Goal: Find specific page/section: Find specific page/section

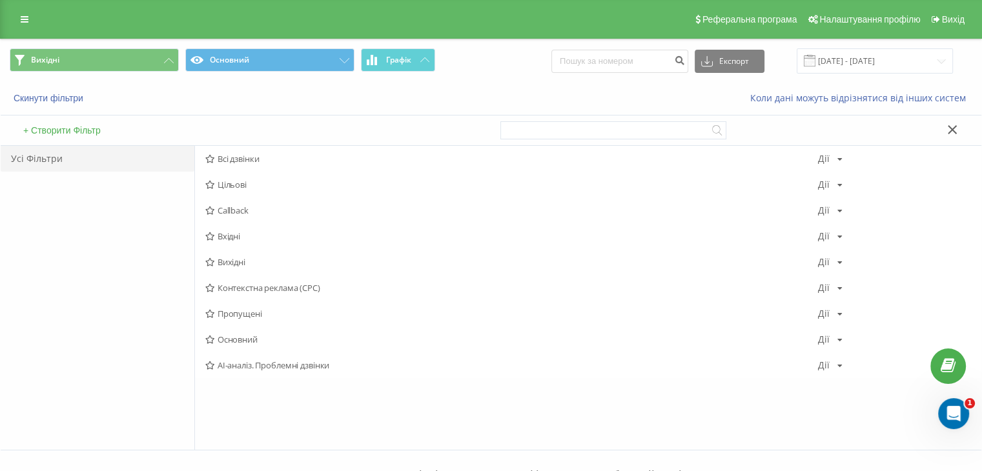
click at [225, 234] on span "Вхідні" at bounding box center [511, 236] width 613 height 9
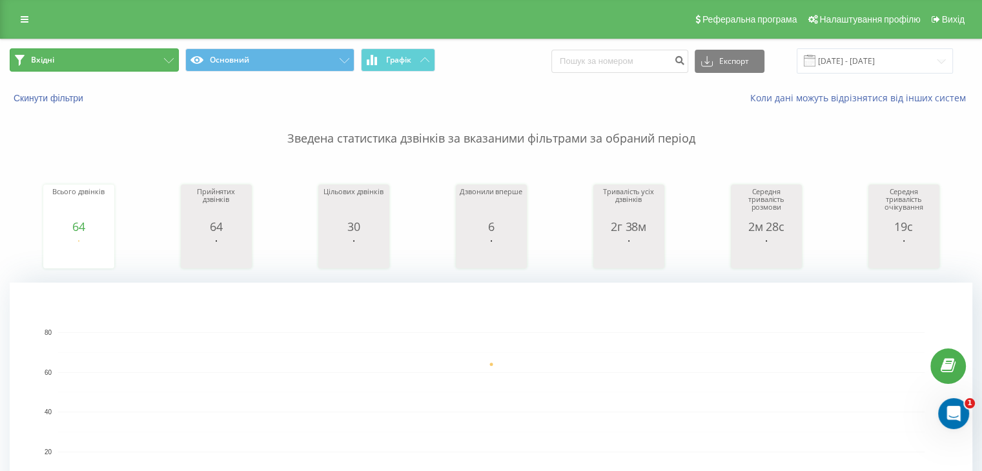
drag, startPoint x: 123, startPoint y: 58, endPoint x: 139, endPoint y: 92, distance: 37.8
click at [124, 58] on button "Вхідні" at bounding box center [94, 59] width 169 height 23
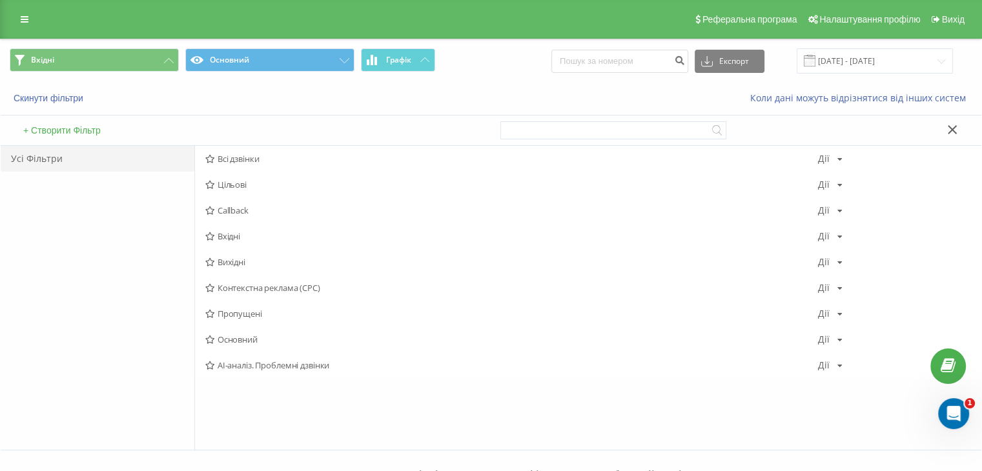
drag, startPoint x: 242, startPoint y: 262, endPoint x: 242, endPoint y: 241, distance: 21.3
click at [242, 262] on span "Вихідні" at bounding box center [511, 262] width 613 height 9
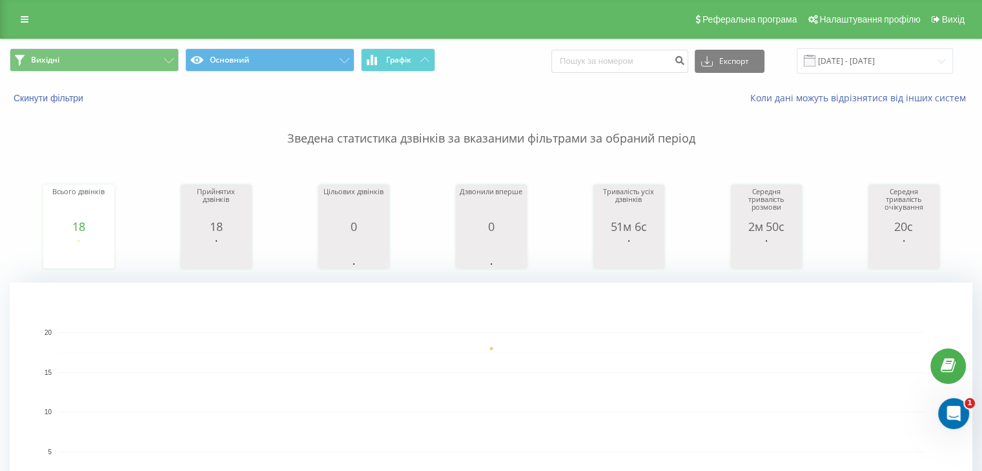
click at [140, 72] on span "Вихідні Основний Графік" at bounding box center [246, 60] width 472 height 25
click at [139, 64] on button "Вихідні" at bounding box center [94, 59] width 169 height 23
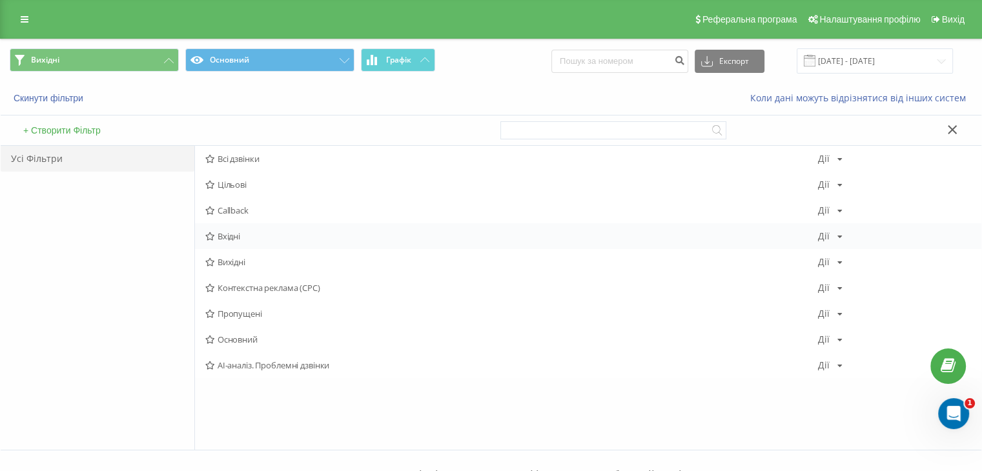
click at [256, 232] on span "Вхідні" at bounding box center [511, 236] width 613 height 9
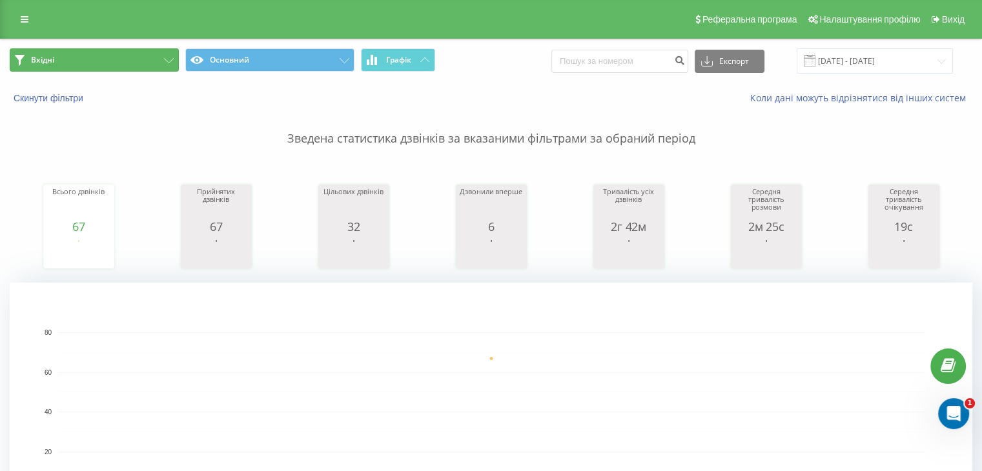
click at [121, 71] on button "Вхідні" at bounding box center [94, 59] width 169 height 23
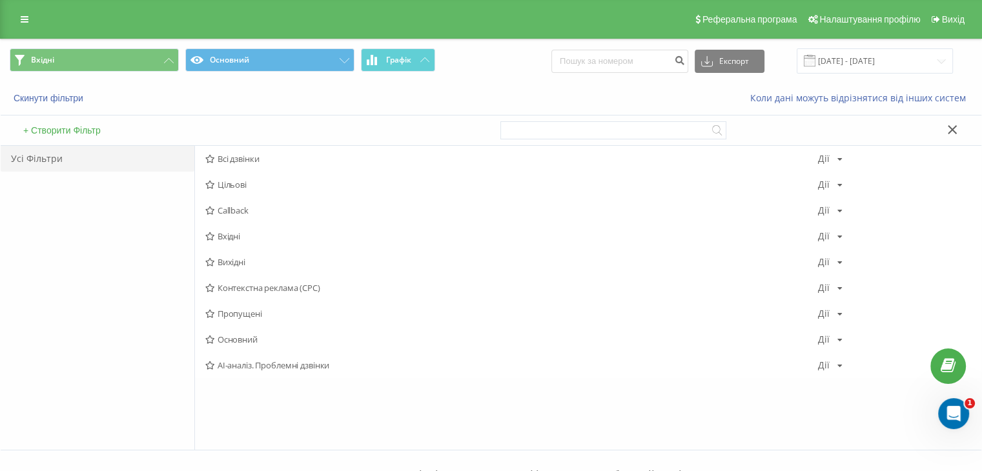
click at [231, 260] on span "Вихідні" at bounding box center [511, 262] width 613 height 9
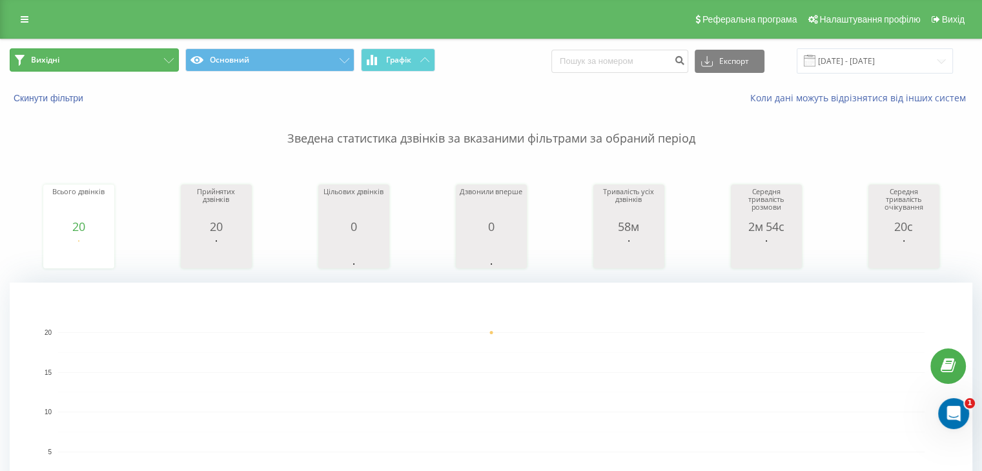
click at [139, 67] on button "Вихідні" at bounding box center [94, 59] width 169 height 23
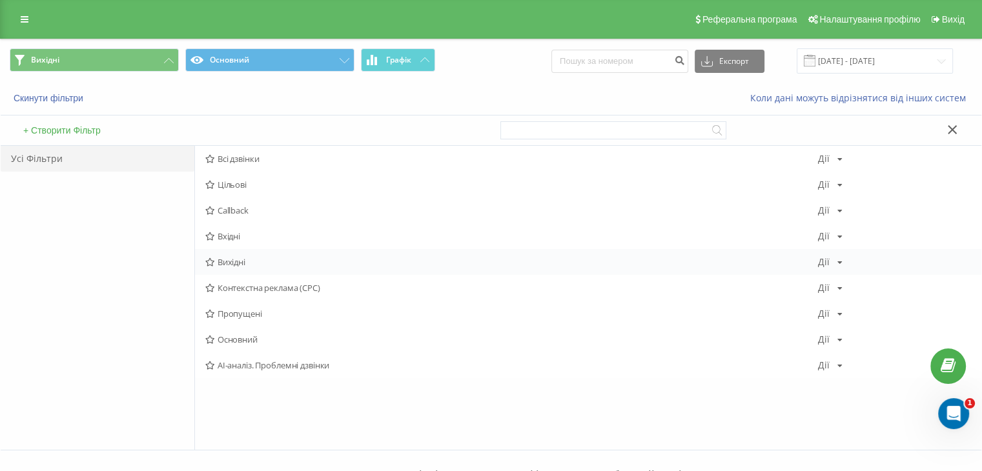
click at [256, 260] on span "Вихідні" at bounding box center [511, 262] width 613 height 9
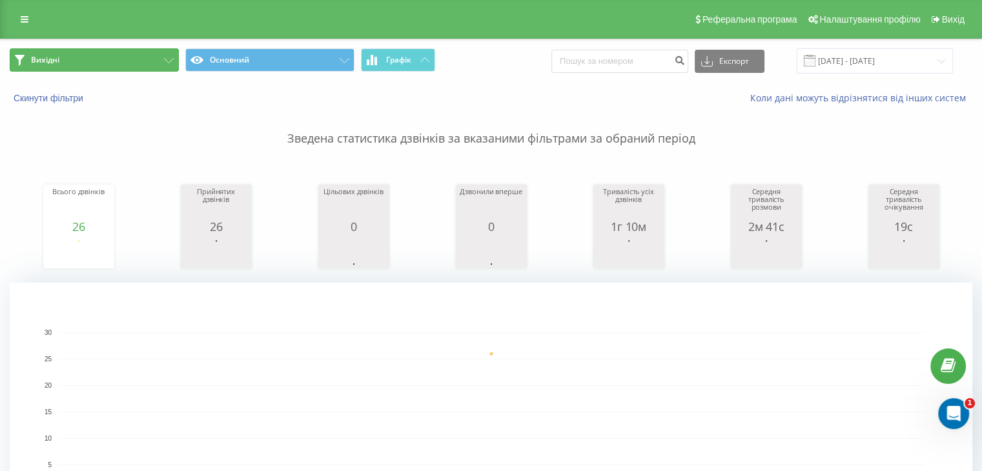
click at [117, 55] on button "Вихідні" at bounding box center [94, 59] width 169 height 23
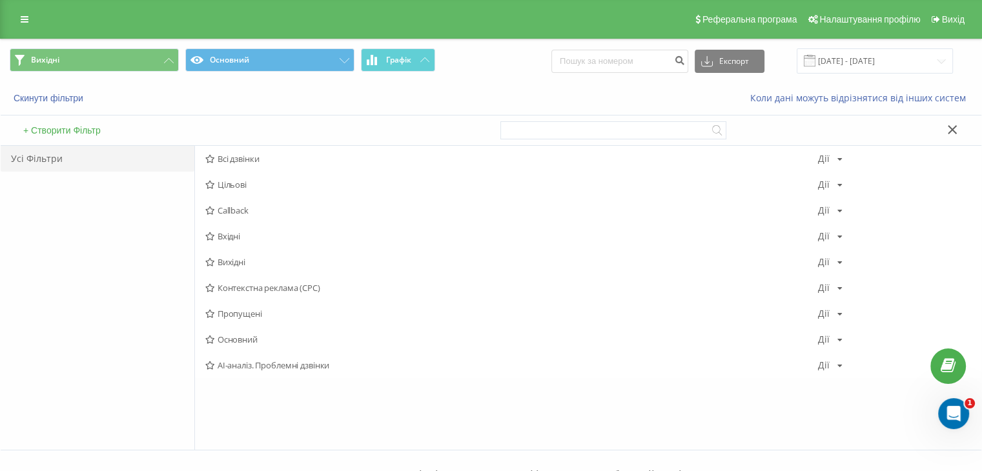
click at [221, 238] on span "Вхідні" at bounding box center [511, 236] width 613 height 9
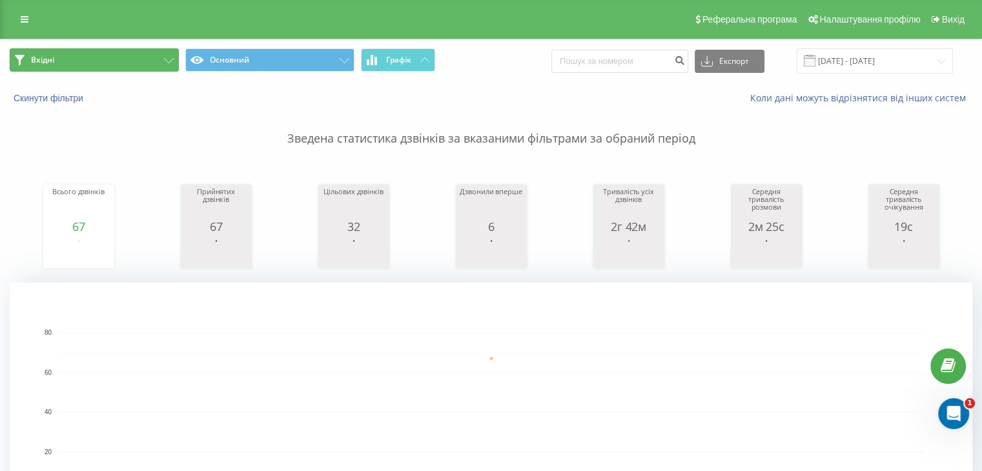
click at [134, 58] on button "Вхідні" at bounding box center [94, 59] width 169 height 23
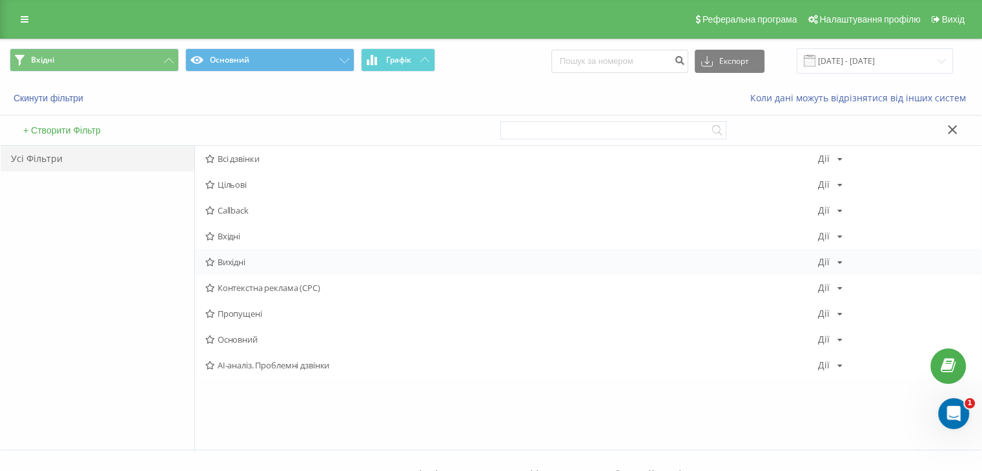
click at [245, 264] on span "Вихідні" at bounding box center [511, 262] width 613 height 9
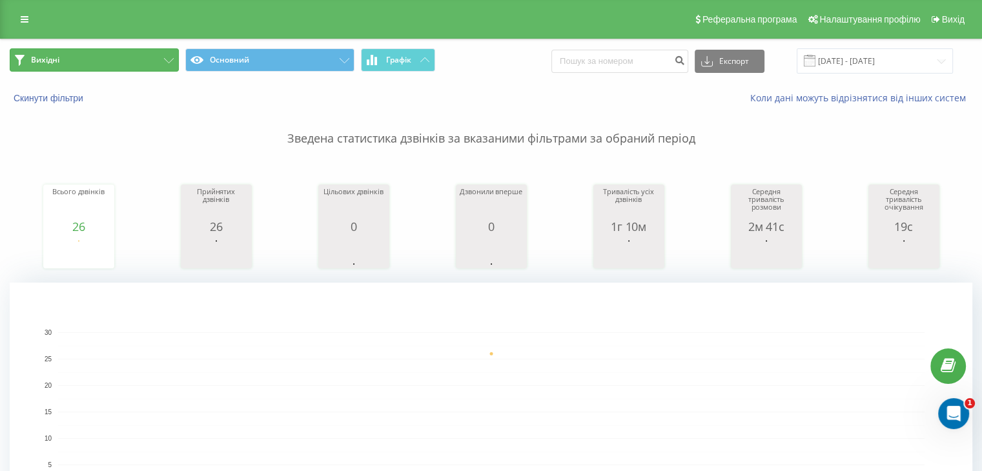
click at [149, 66] on button "Вихідні" at bounding box center [94, 59] width 169 height 23
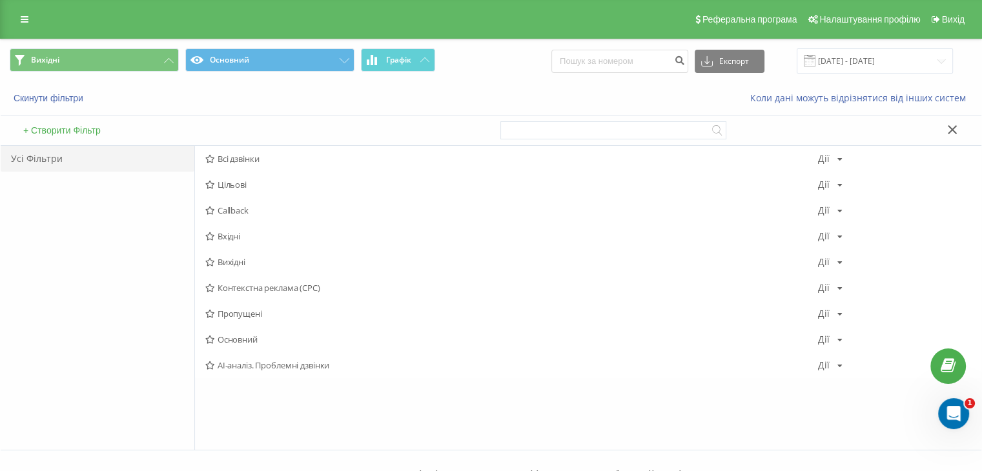
click at [125, 41] on div "Вихідні Основний Графік Експорт .csv .xls .xlsx 20.08.2025 - 20.08.2025" at bounding box center [491, 60] width 981 height 43
click at [262, 262] on span "Вихідні" at bounding box center [511, 262] width 613 height 9
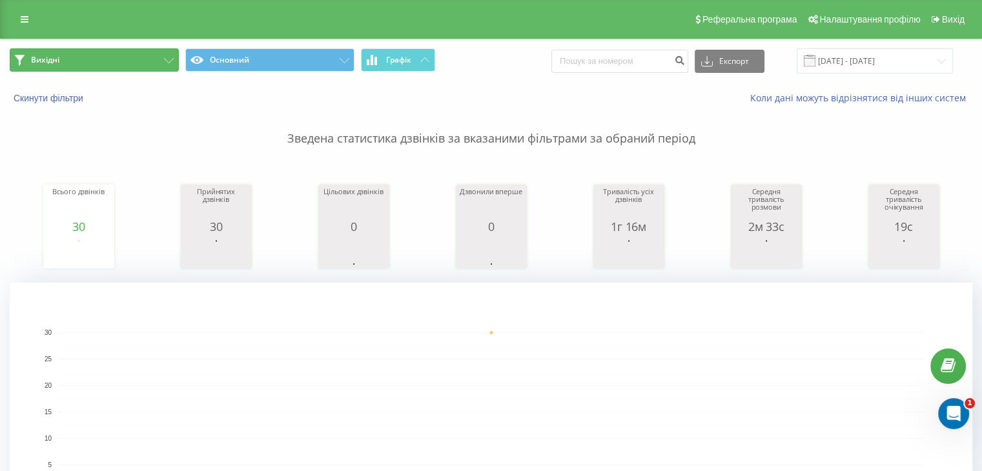
click at [111, 57] on button "Вихідні" at bounding box center [94, 59] width 169 height 23
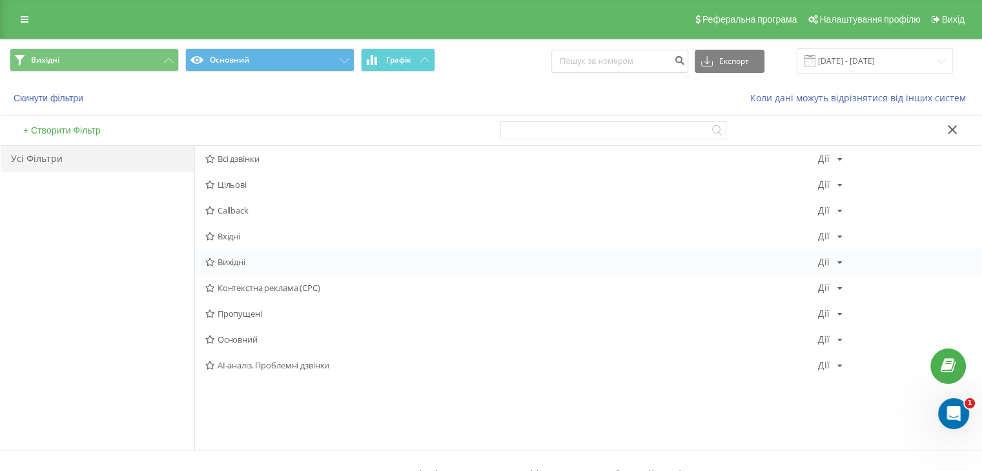
click at [235, 258] on span "Вихідні" at bounding box center [511, 262] width 613 height 9
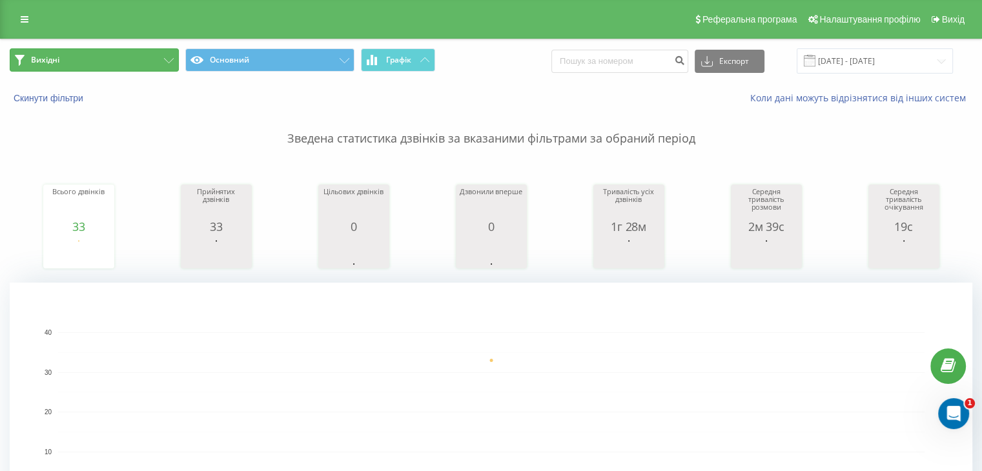
click at [129, 68] on button "Вихідні" at bounding box center [94, 59] width 169 height 23
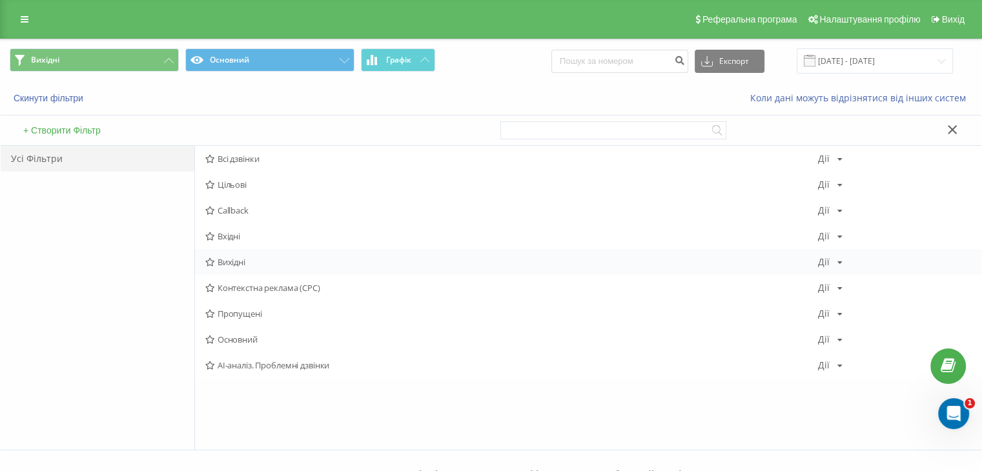
click at [228, 255] on div "Вихідні Дії Редагувати Копіювати Видалити За замовчуванням Поділитися" at bounding box center [588, 262] width 787 height 26
drag, startPoint x: 231, startPoint y: 263, endPoint x: 223, endPoint y: 187, distance: 76.6
click at [231, 263] on span "Вихідні" at bounding box center [511, 262] width 613 height 9
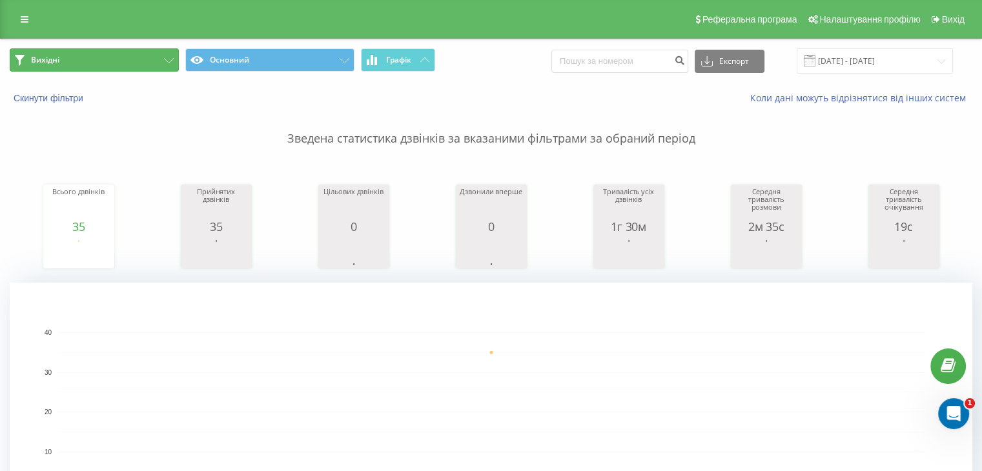
click at [147, 66] on button "Вихідні" at bounding box center [94, 59] width 169 height 23
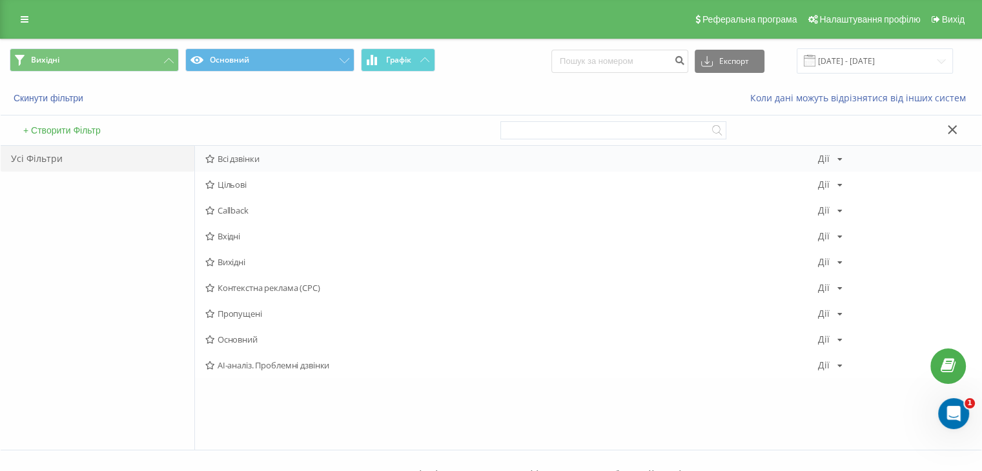
click at [271, 160] on span "Всі дзвінки" at bounding box center [511, 158] width 613 height 9
